Goal: Transaction & Acquisition: Purchase product/service

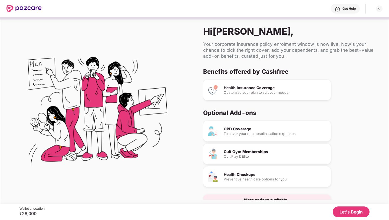
scroll to position [5, 0]
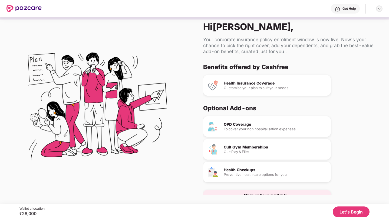
click at [380, 9] on img at bounding box center [379, 8] width 4 height 4
click at [337, 23] on div "Logout" at bounding box center [354, 21] width 70 height 11
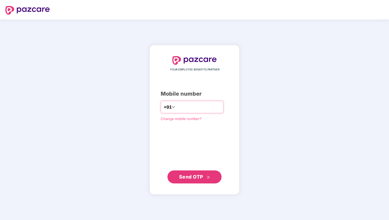
click at [188, 109] on input "number" at bounding box center [198, 107] width 44 height 9
type input "**********"
click at [195, 178] on span "Send OTP" at bounding box center [191, 177] width 24 height 6
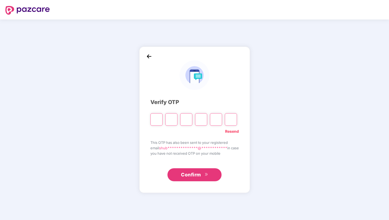
type input "*"
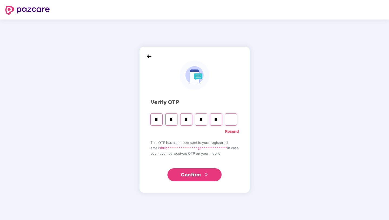
type input "*"
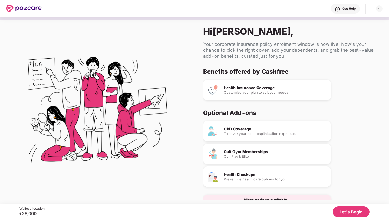
scroll to position [14, 0]
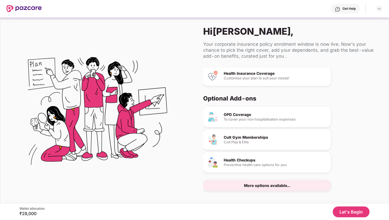
click at [343, 209] on button "Let's Begin" at bounding box center [351, 211] width 37 height 11
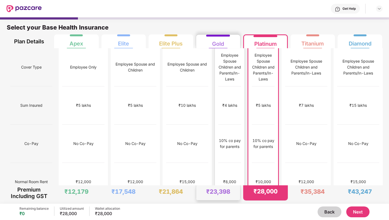
click at [216, 38] on div "Gold" at bounding box center [218, 41] width 12 height 11
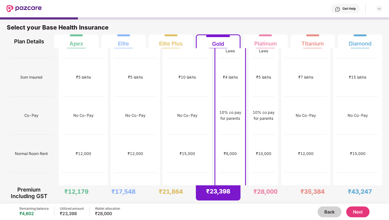
scroll to position [0, 0]
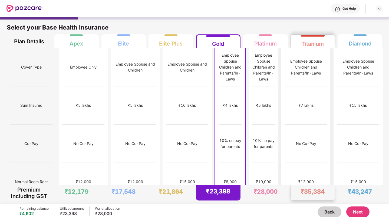
click at [314, 102] on div "₹7 lakhs" at bounding box center [306, 105] width 15 height 6
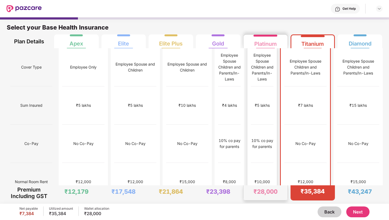
click at [274, 89] on div "₹5 lakhs" at bounding box center [262, 105] width 23 height 38
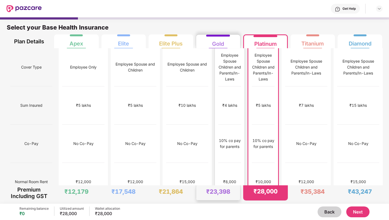
click at [219, 92] on div "₹4 lakhs" at bounding box center [229, 105] width 23 height 38
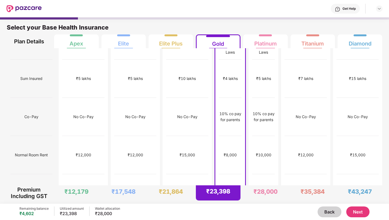
scroll to position [27, 0]
click at [260, 151] on div "₹10,000" at bounding box center [263, 154] width 15 height 6
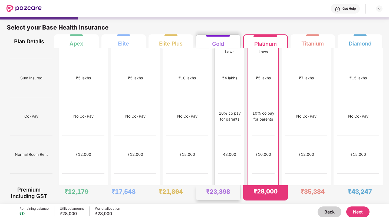
click at [218, 173] on div "No limit" at bounding box center [229, 192] width 23 height 38
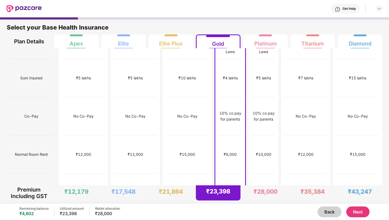
click at [357, 215] on button "Next" at bounding box center [357, 211] width 23 height 11
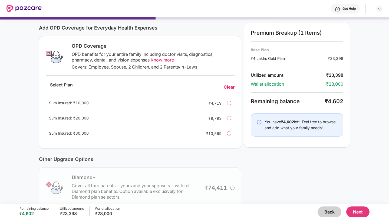
scroll to position [71, 0]
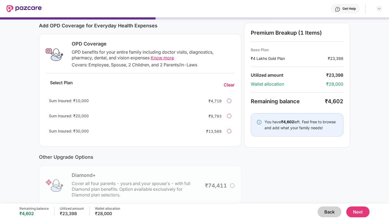
click at [229, 102] on div at bounding box center [229, 101] width 4 height 4
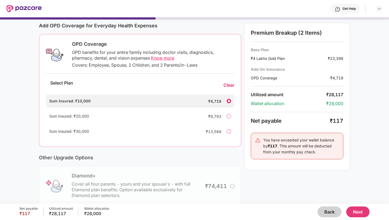
click at [228, 117] on div at bounding box center [229, 116] width 4 height 4
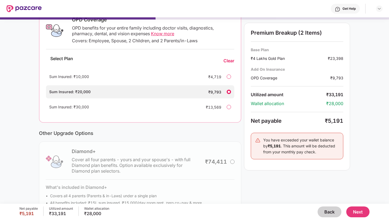
scroll to position [86, 0]
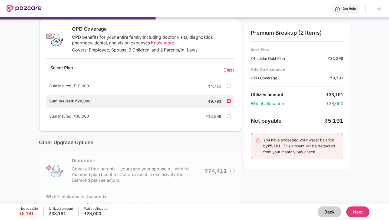
click at [228, 87] on div at bounding box center [229, 86] width 4 height 4
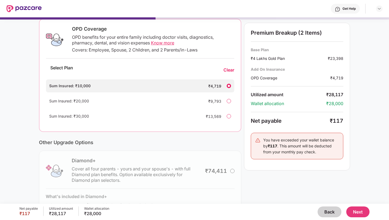
click at [227, 100] on div at bounding box center [229, 101] width 4 height 4
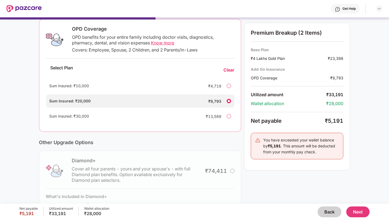
click at [228, 88] on div "Sum Insured: ₹10,000 ₹4,719" at bounding box center [140, 85] width 188 height 13
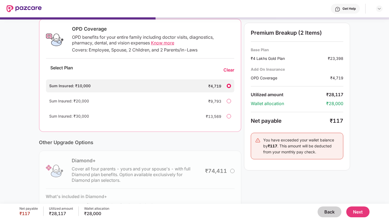
click at [228, 101] on div at bounding box center [229, 101] width 4 height 4
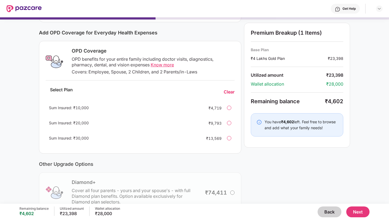
scroll to position [67, 0]
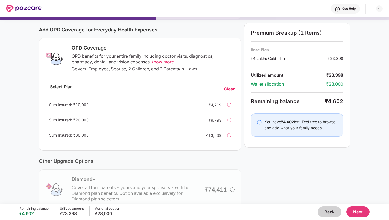
click at [226, 104] on div "Sum Insured: ₹10,000 ₹4,719" at bounding box center [140, 104] width 189 height 13
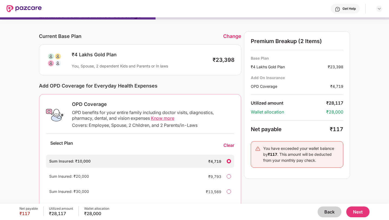
scroll to position [0, 0]
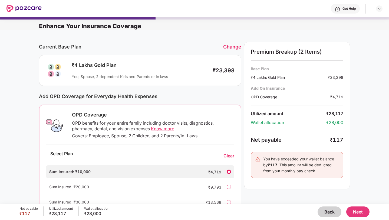
click at [361, 215] on button "Next" at bounding box center [357, 211] width 23 height 11
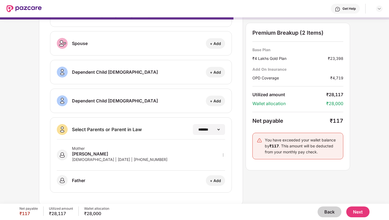
scroll to position [52, 0]
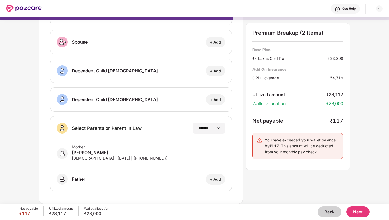
click at [175, 152] on div "Mother Snehalata Sarkar Female | 03 May 1971 | +918670678543" at bounding box center [141, 153] width 168 height 31
click at [63, 156] on img at bounding box center [62, 153] width 11 height 11
click at [359, 212] on button "Next" at bounding box center [357, 211] width 23 height 11
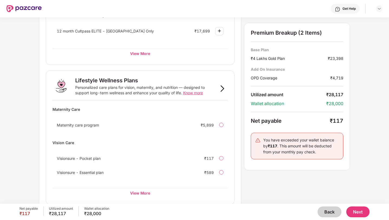
scroll to position [313, 0]
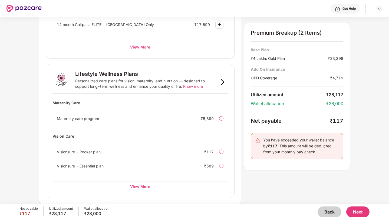
click at [355, 212] on button "Next" at bounding box center [357, 211] width 23 height 11
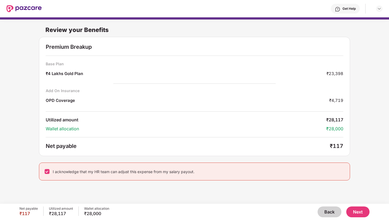
click at [356, 211] on button "Next" at bounding box center [357, 211] width 23 height 11
